Goal: Task Accomplishment & Management: Use online tool/utility

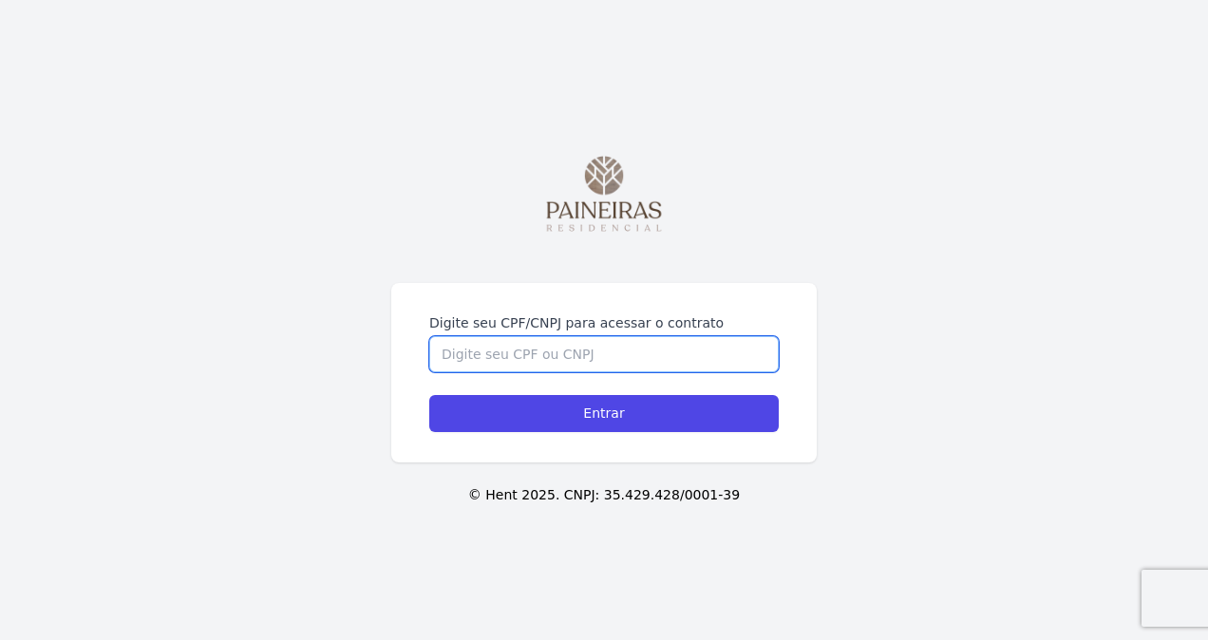
click at [602, 358] on input "Digite seu CPF/CNPJ para acessar o contrato" at bounding box center [603, 354] width 349 height 36
type input "30655039805"
click at [429, 395] on input "Entrar" at bounding box center [603, 413] width 349 height 37
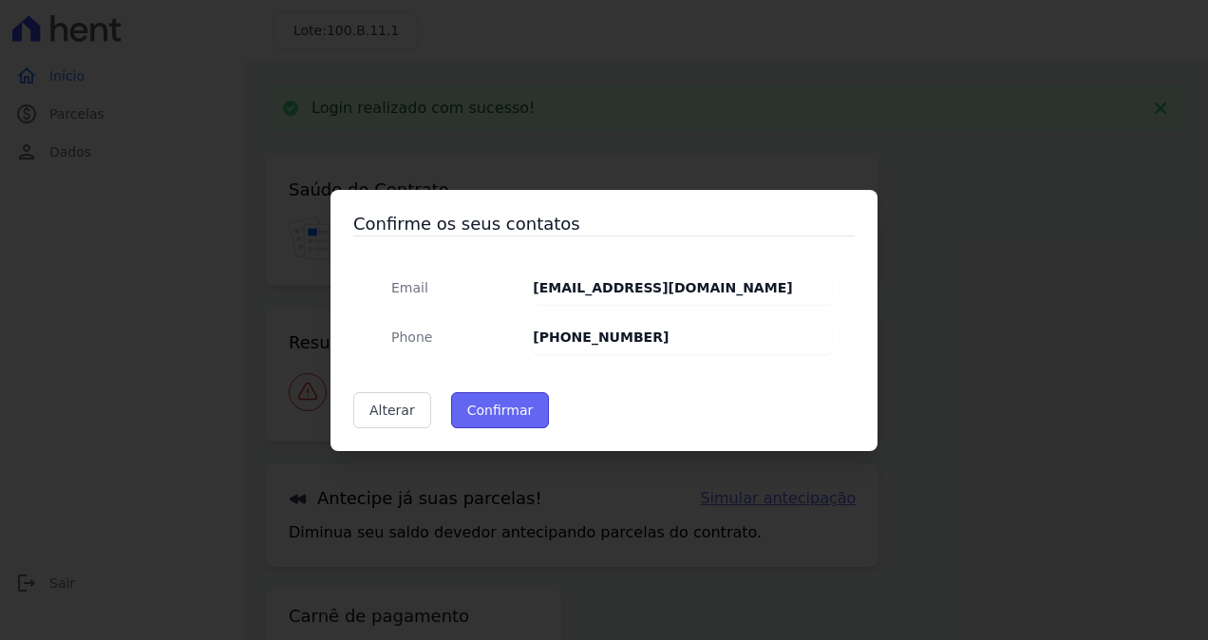
click at [488, 410] on button "Confirmar" at bounding box center [500, 410] width 99 height 36
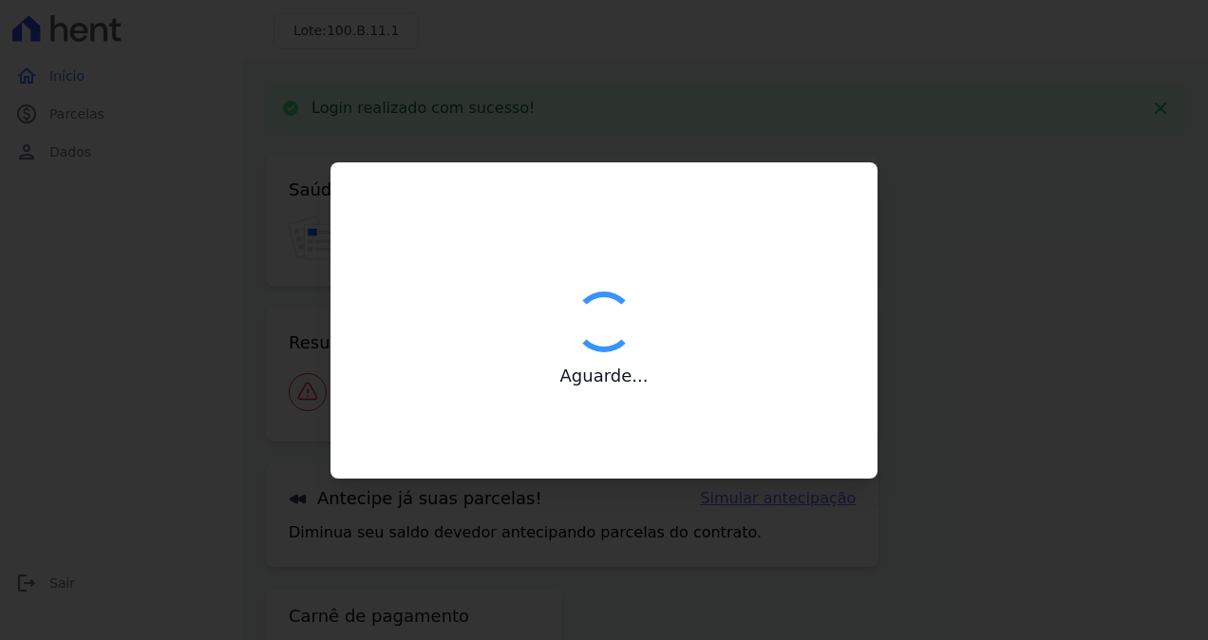
type input "Contatos confirmados com sucesso."
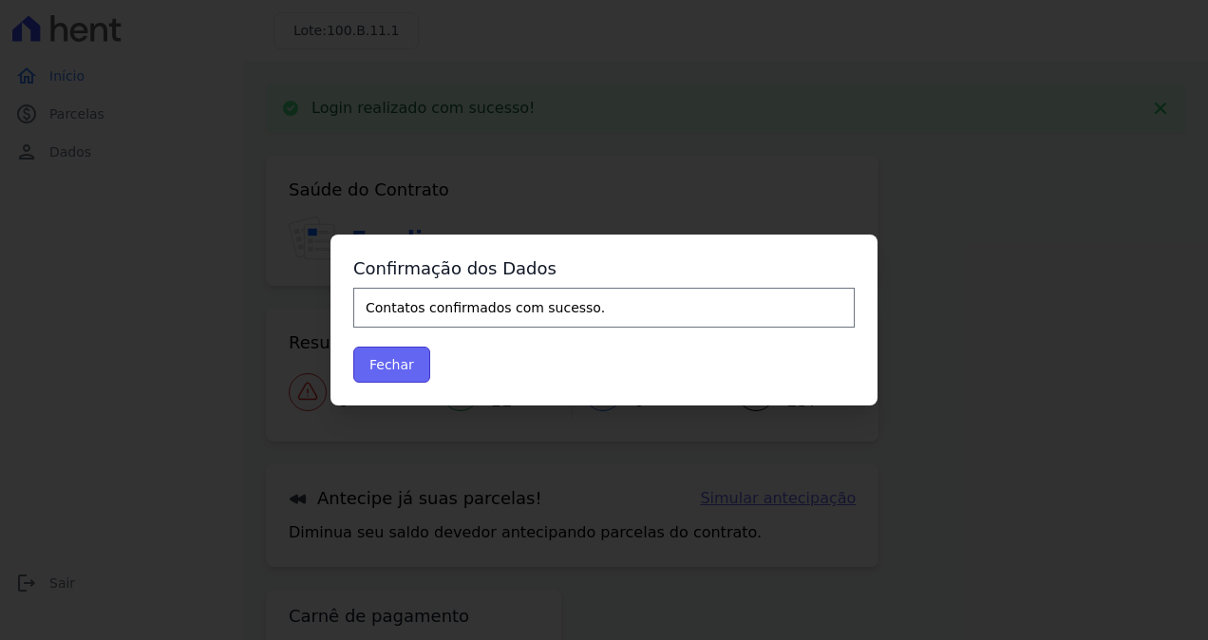
click at [407, 371] on button "Fechar" at bounding box center [391, 365] width 77 height 36
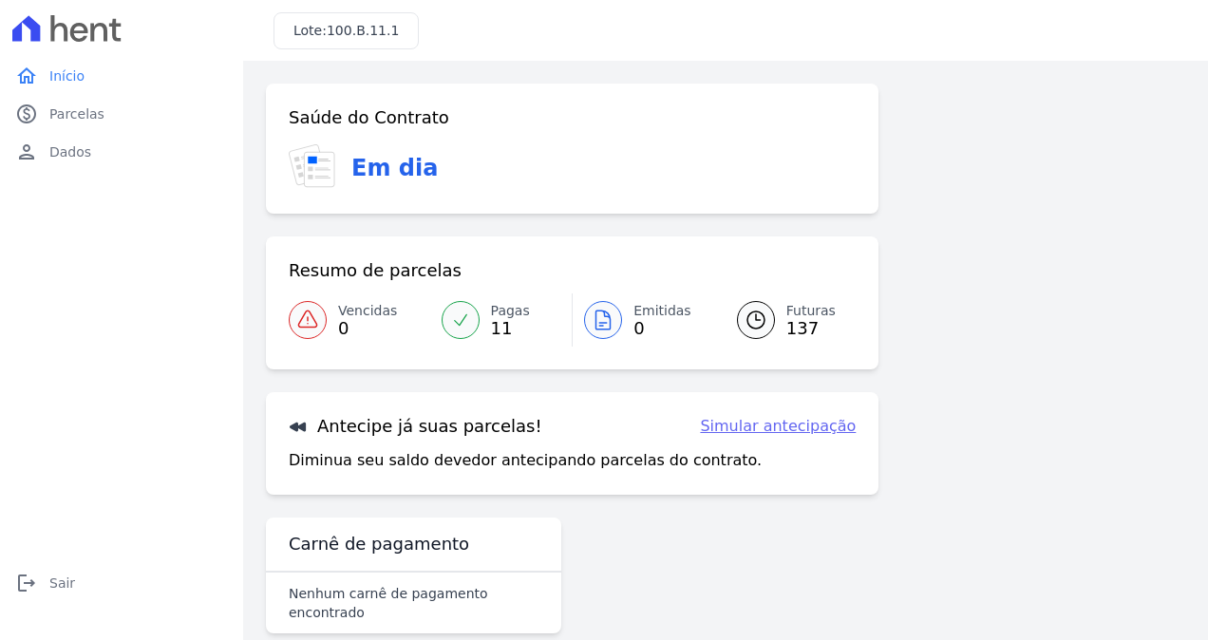
click at [767, 426] on link "Simular antecipação" at bounding box center [778, 426] width 156 height 23
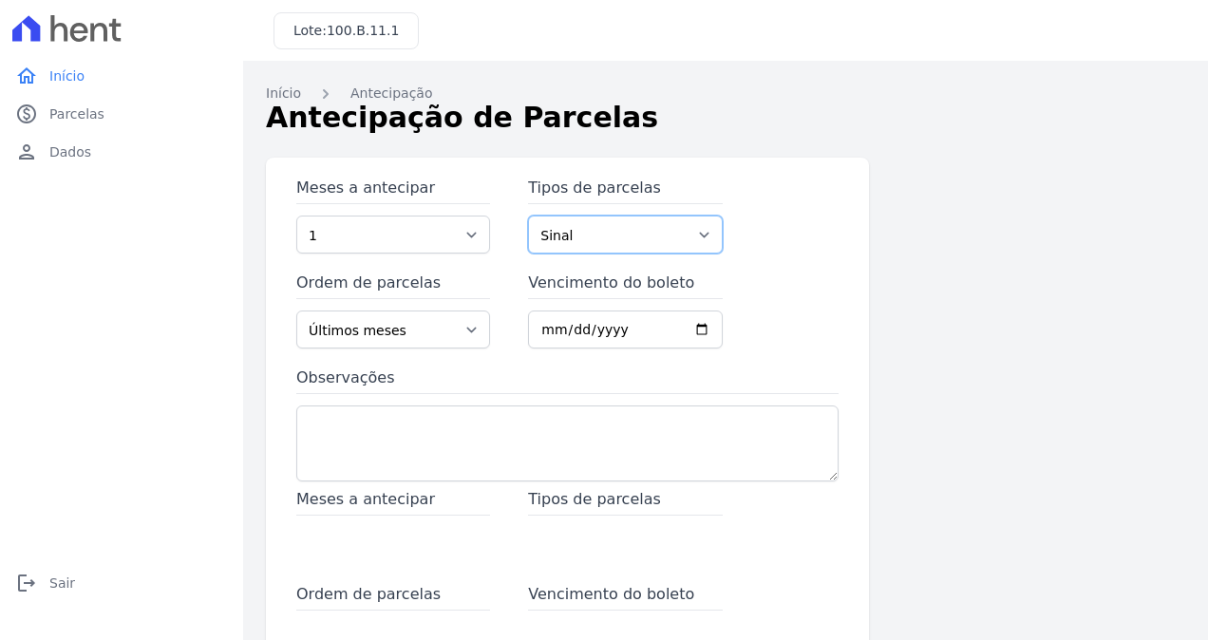
click at [551, 238] on select "Sinal Parcela Normal" at bounding box center [625, 235] width 194 height 38
click at [471, 231] on select "1 2 3 4 5 6 7 8 9 10 11 12 13 14 15 16 17 18 19 20 21 22 23 24 25 26 27 28 29 3…" at bounding box center [393, 235] width 194 height 38
select select "148"
click at [296, 216] on select "1 2 3 4 5 6 7 8 9 10 11 12 13 14 15 16 17 18 19 20 21 22 23 24 25 26 27 28 29 3…" at bounding box center [393, 235] width 194 height 38
click at [475, 325] on select "Últimos meses Primeiros meses" at bounding box center [393, 329] width 194 height 38
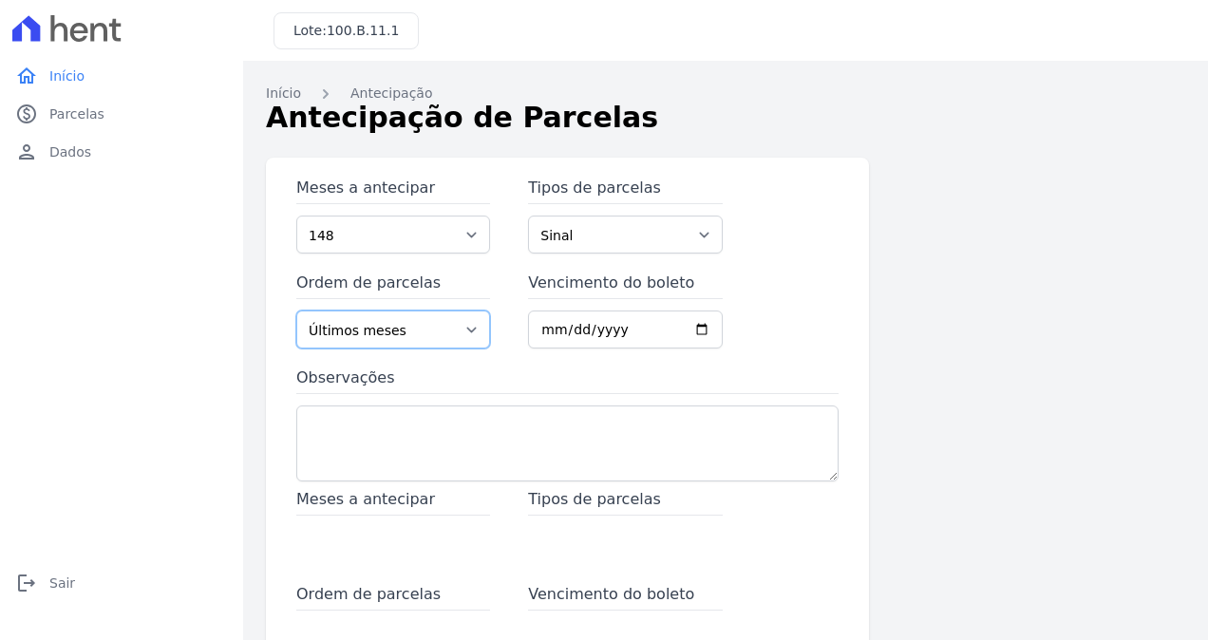
click at [475, 325] on select "Últimos meses Primeiros meses" at bounding box center [393, 329] width 194 height 38
click at [629, 329] on input "Vencimento do boleto" at bounding box center [625, 329] width 194 height 38
type input "2025-08-30"
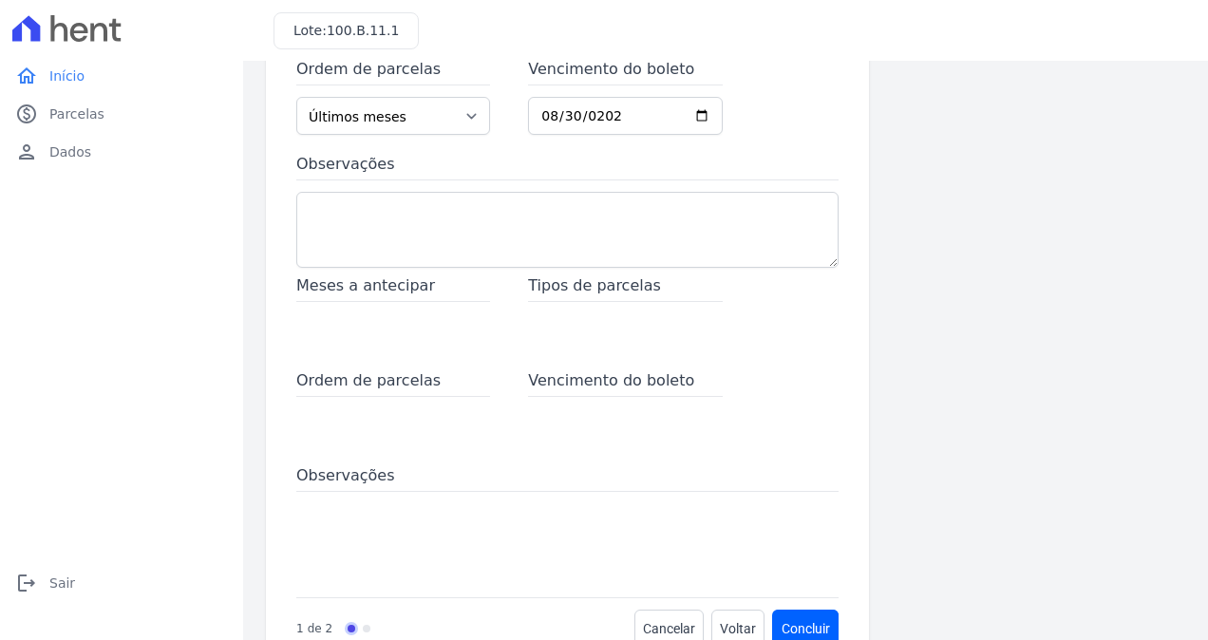
scroll to position [262, 0]
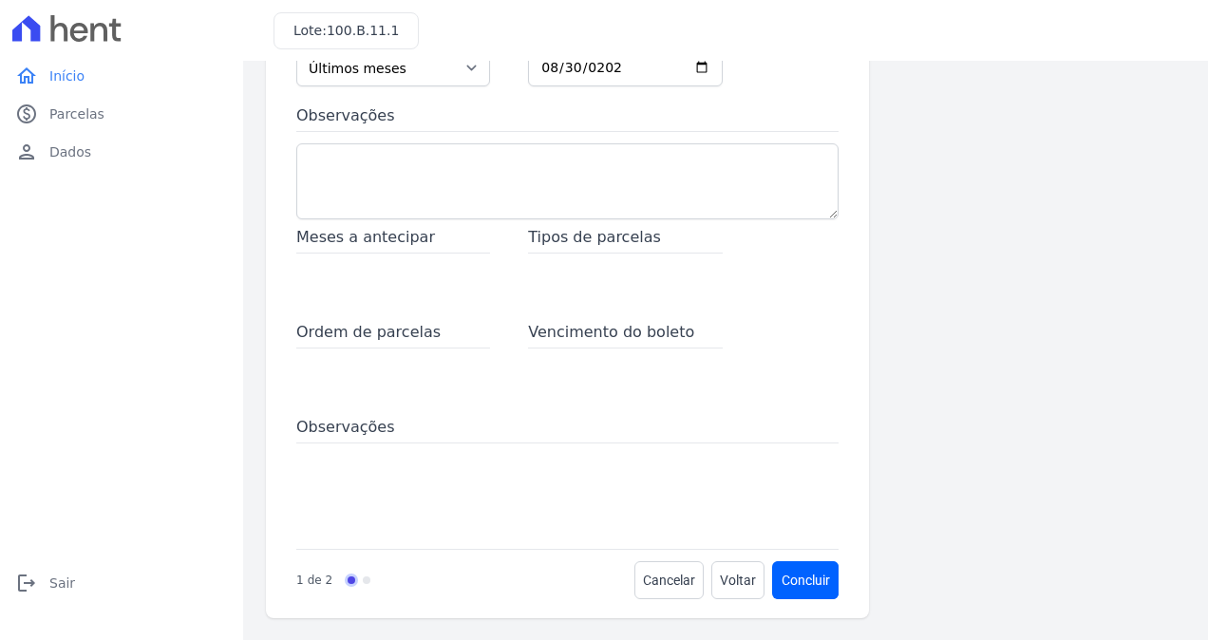
click at [625, 292] on div "Tipos de parcelas" at bounding box center [625, 264] width 194 height 76
click at [385, 243] on span "Meses a antecipar" at bounding box center [393, 240] width 194 height 28
click at [566, 246] on span "Tipos de parcelas" at bounding box center [625, 240] width 194 height 28
drag, startPoint x: 404, startPoint y: 343, endPoint x: 634, endPoint y: 439, distance: 249.0
click at [634, 439] on div "Meses a antecipar Tipos de parcelas Ordem de parcelas Vencimento do boleto Obse…" at bounding box center [567, 381] width 542 height 311
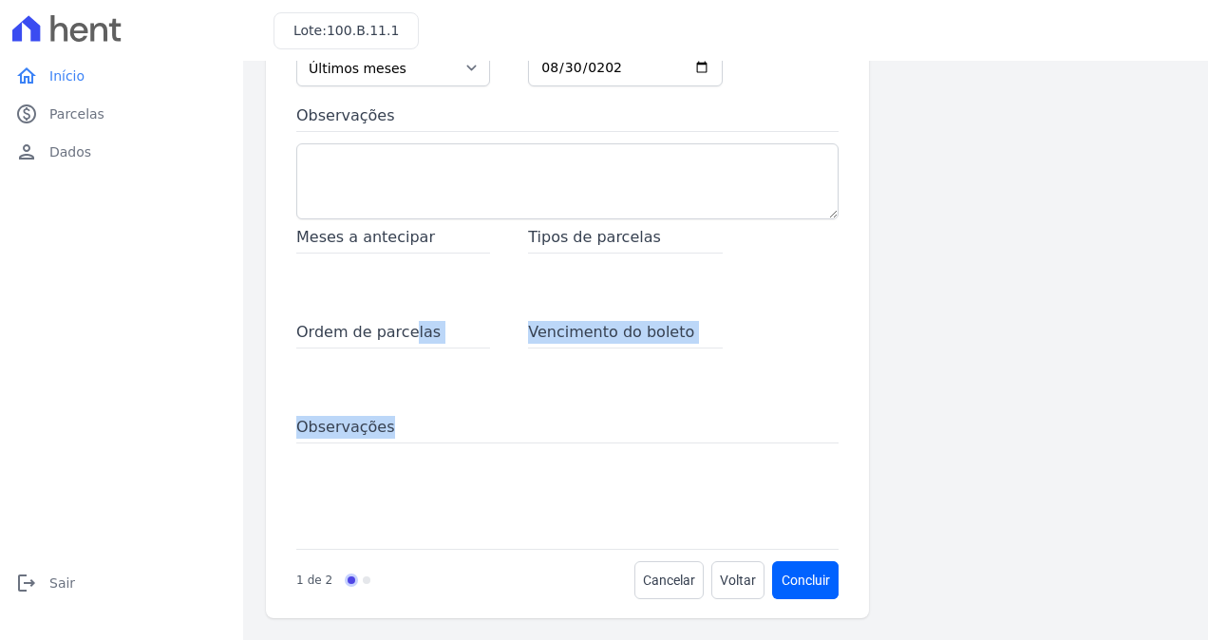
click at [634, 439] on span "Observações" at bounding box center [567, 430] width 542 height 28
click at [789, 587] on button "Concluir" at bounding box center [806, 580] width 66 height 38
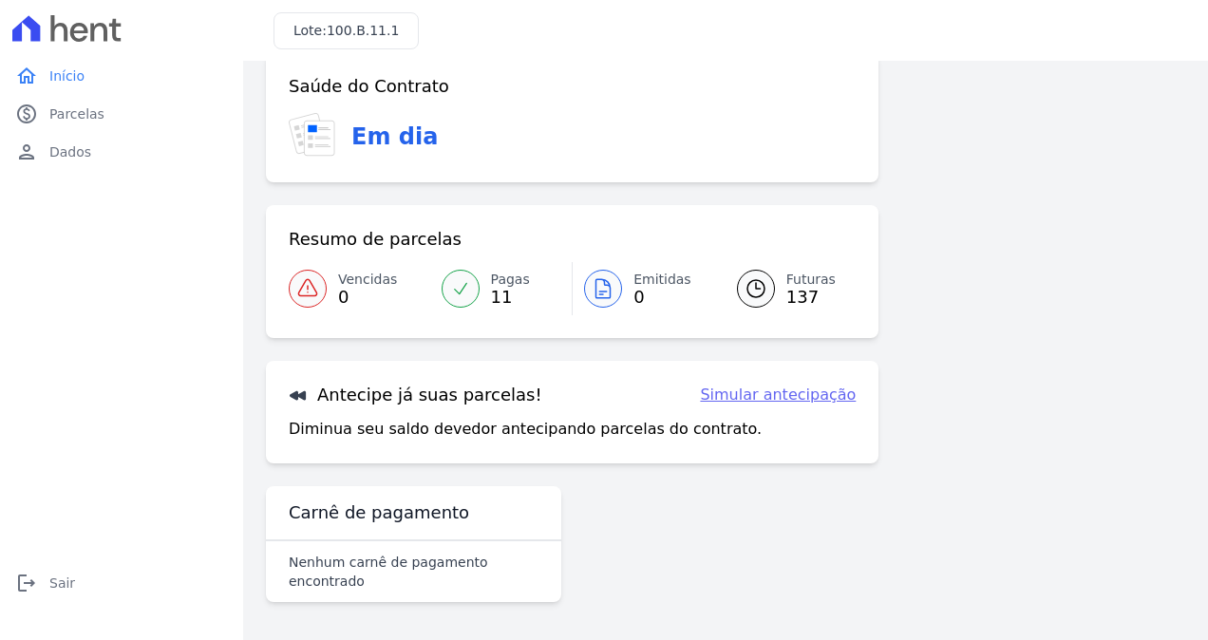
scroll to position [31, 0]
click at [762, 388] on link "Simular antecipação" at bounding box center [778, 395] width 156 height 23
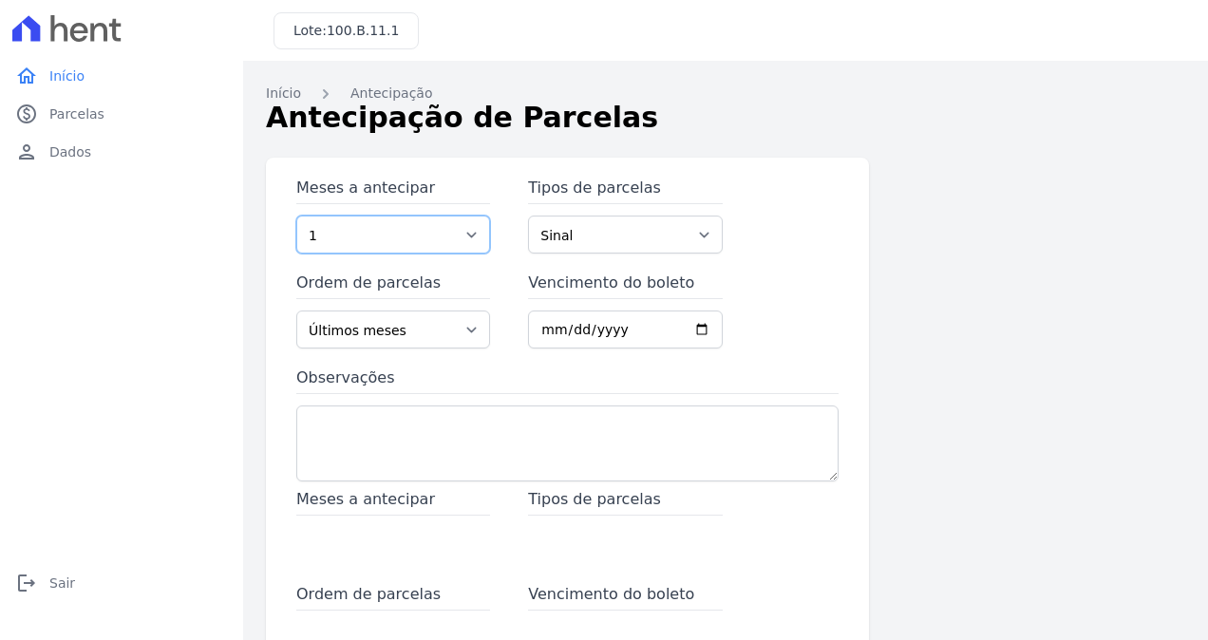
click at [473, 233] on select "1 2 3 4 5 6 7 8 9 10 11 12 13 14 15 16 17 18 19 20 21 22 23 24 25 26 27 28 29 3…" at bounding box center [393, 235] width 194 height 38
click at [503, 127] on h1 "Antecipação de Parcelas" at bounding box center [725, 117] width 919 height 43
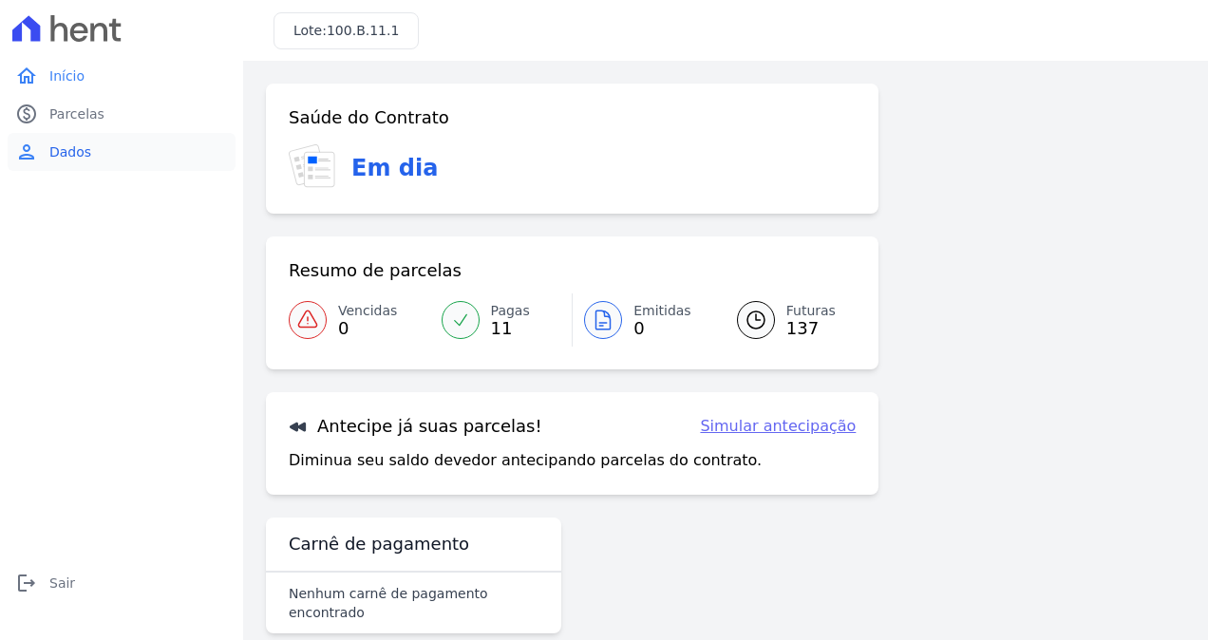
click at [84, 156] on span "Dados" at bounding box center [70, 151] width 42 height 19
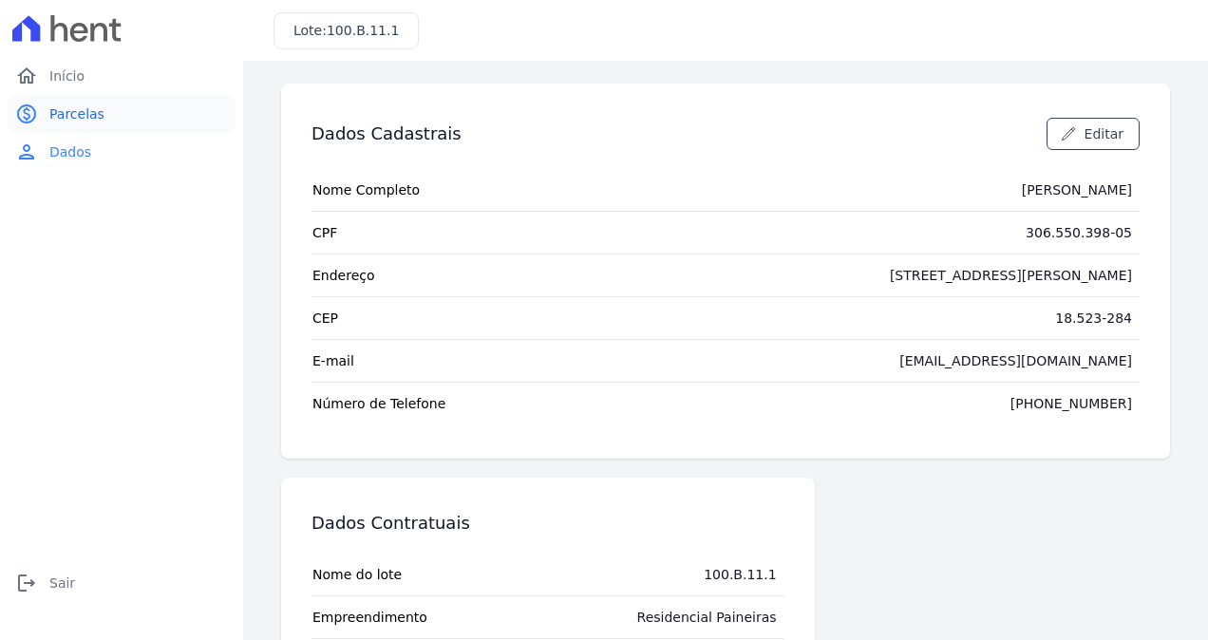
click at [62, 105] on span "Parcelas" at bounding box center [76, 113] width 55 height 19
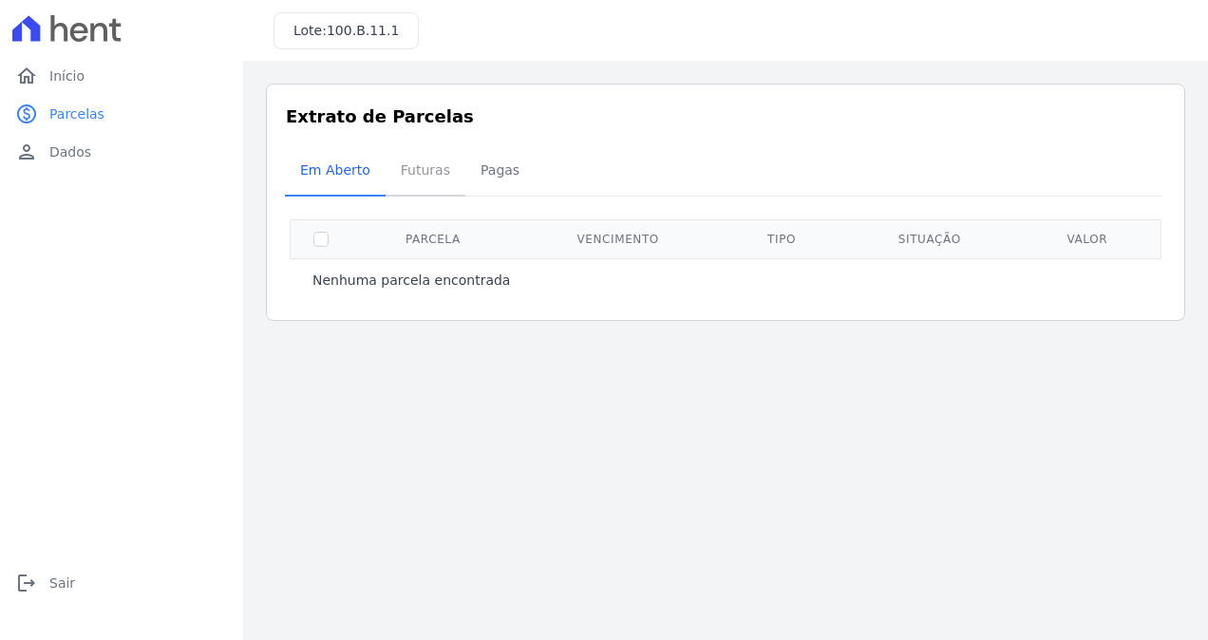
click at [423, 171] on span "Futuras" at bounding box center [425, 170] width 72 height 38
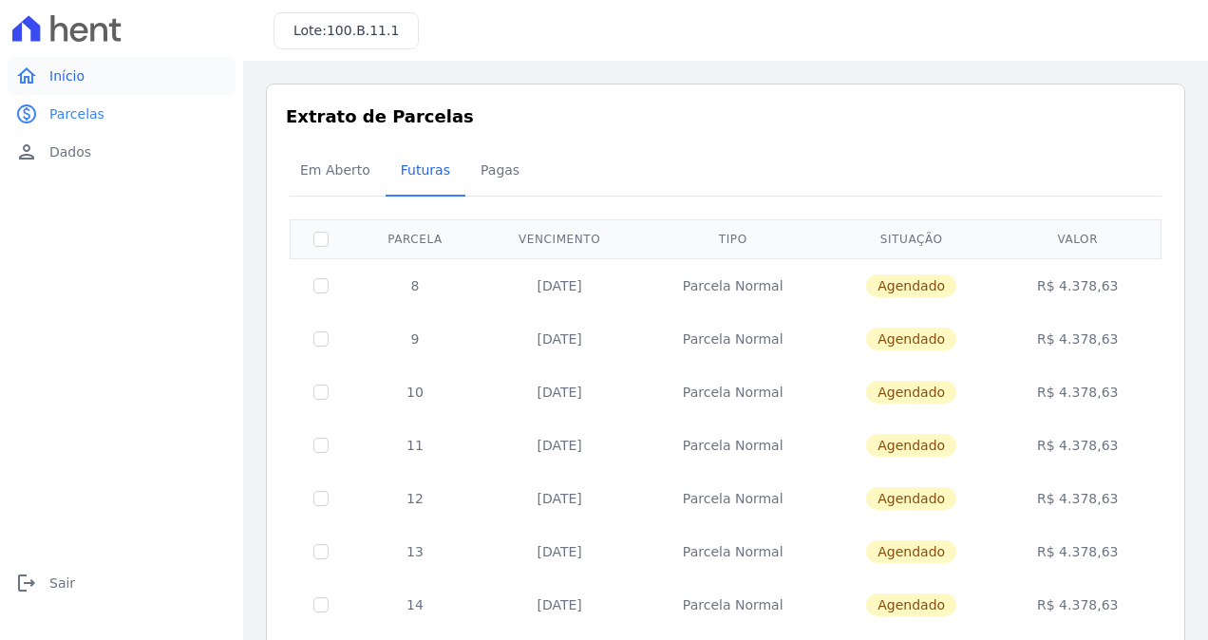
click at [71, 76] on span "Início" at bounding box center [66, 75] width 35 height 19
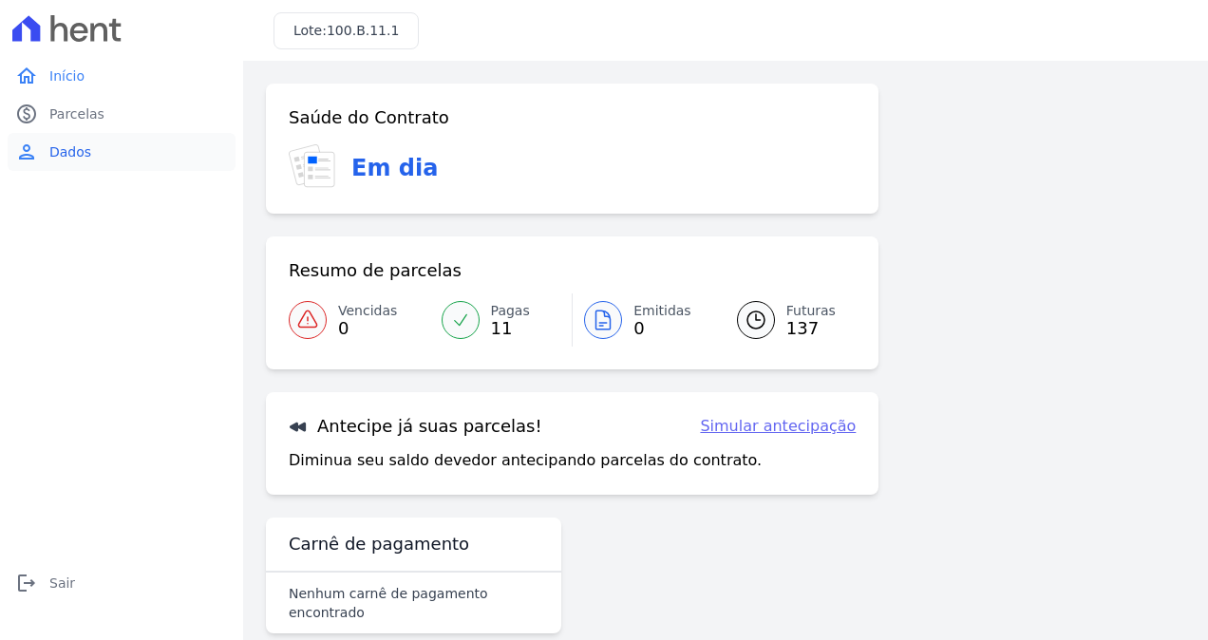
click at [74, 158] on span "Dados" at bounding box center [70, 151] width 42 height 19
